Goal: Information Seeking & Learning: Find specific fact

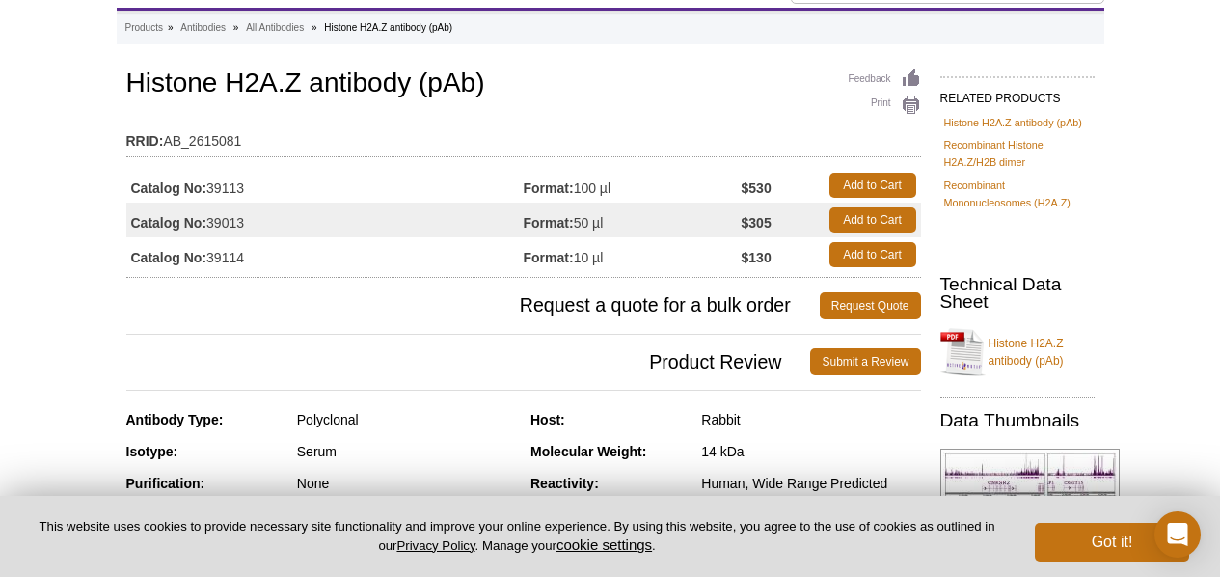
scroll to position [118, 0]
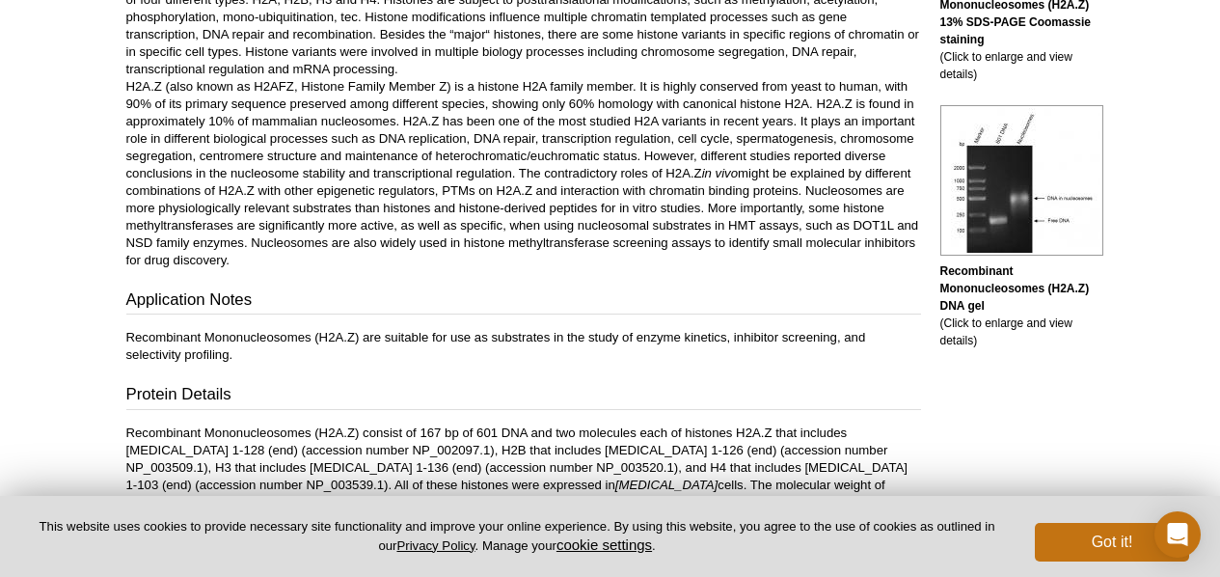
scroll to position [508, 0]
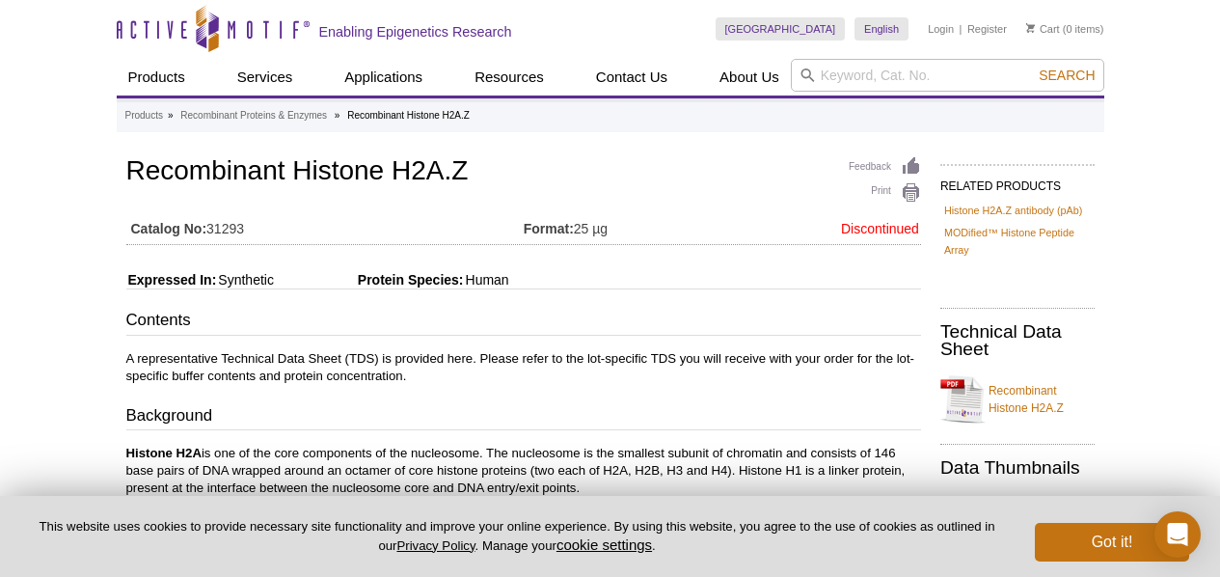
scroll to position [29, 0]
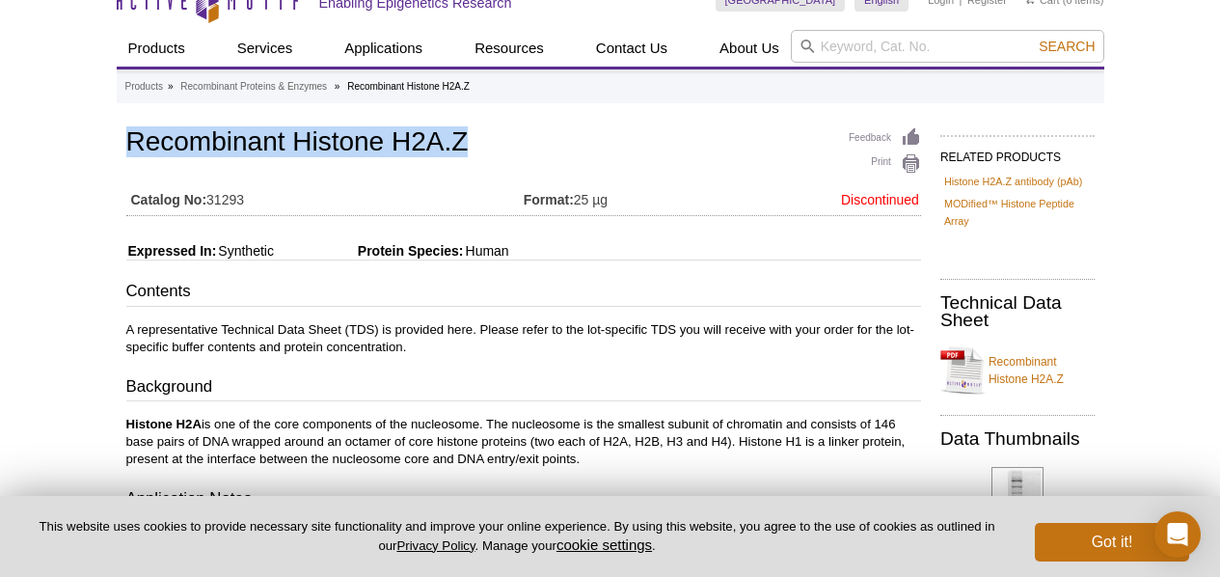
drag, startPoint x: 467, startPoint y: 141, endPoint x: 125, endPoint y: 140, distance: 341.5
click at [126, 140] on h1 "Recombinant Histone H2A.Z" at bounding box center [523, 143] width 795 height 33
copy h1 "Recombinant Histone H2A.Z"
drag, startPoint x: 254, startPoint y: 195, endPoint x: 292, endPoint y: 239, distance: 58.8
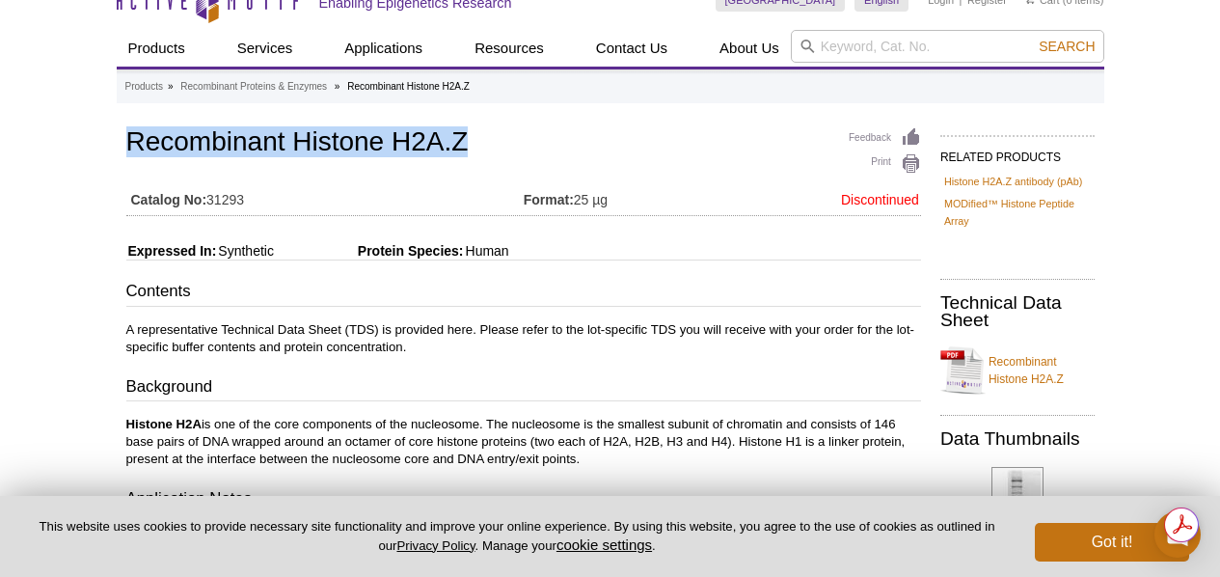
click at [211, 195] on td "Catalog No: 31293" at bounding box center [324, 194] width 397 height 31
copy td "31293"
